Goal: Task Accomplishment & Management: Use online tool/utility

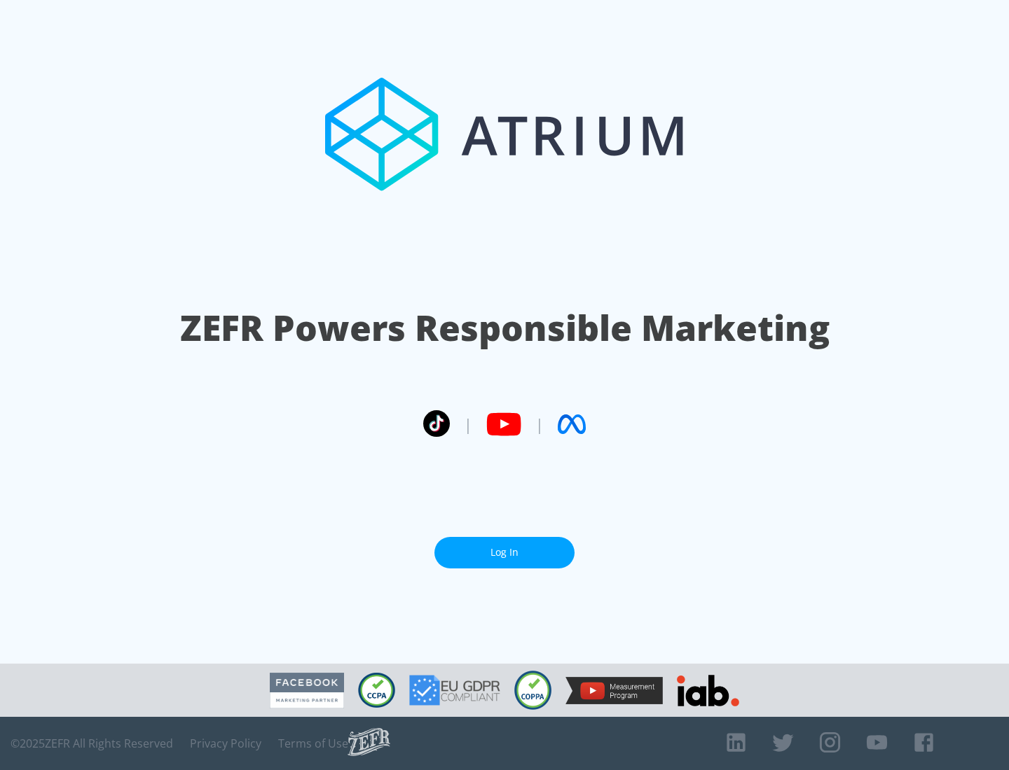
click at [504, 553] on link "Log In" at bounding box center [504, 553] width 140 height 32
